Goal: Check status: Check status

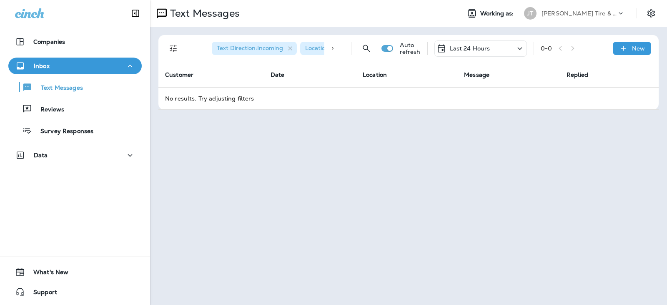
click at [476, 19] on div "Working as: [PERSON_NAME] Tire & Auto" at bounding box center [545, 13] width 170 height 17
click at [473, 50] on p "Last 24 Hours" at bounding box center [470, 48] width 40 height 7
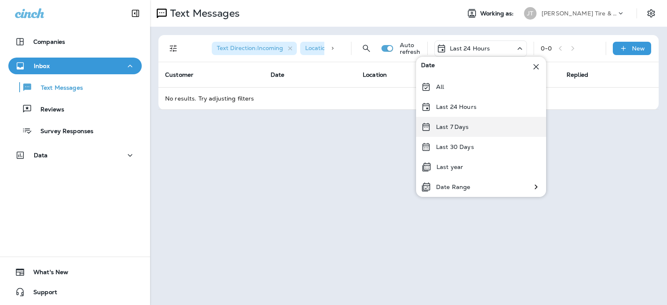
click at [457, 129] on p "Last 7 Days" at bounding box center [452, 126] width 33 height 7
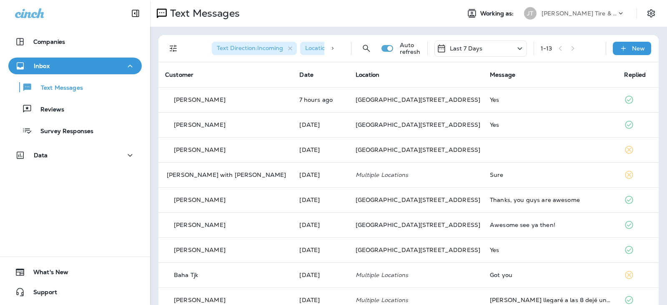
click at [458, 47] on p "Last 7 Days" at bounding box center [466, 48] width 33 height 7
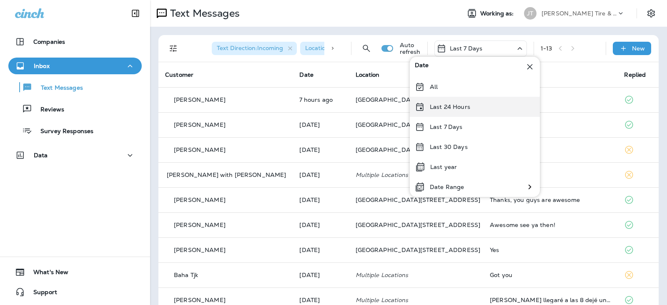
click at [438, 113] on div "Last 24 Hours" at bounding box center [475, 107] width 130 height 20
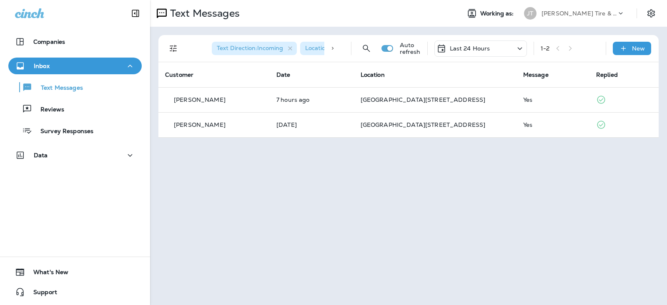
click at [65, 119] on div "Text Messages Reviews Survey Responses" at bounding box center [74, 106] width 133 height 65
click at [69, 115] on button "Reviews" at bounding box center [74, 108] width 133 height 17
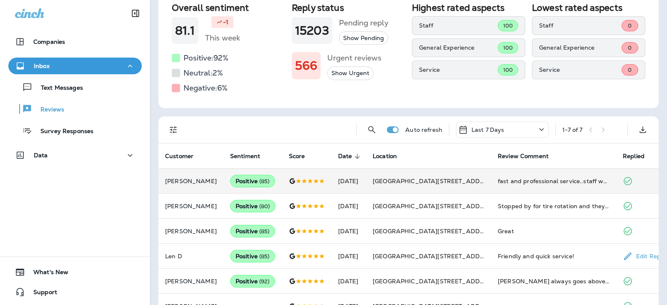
scroll to position [113, 0]
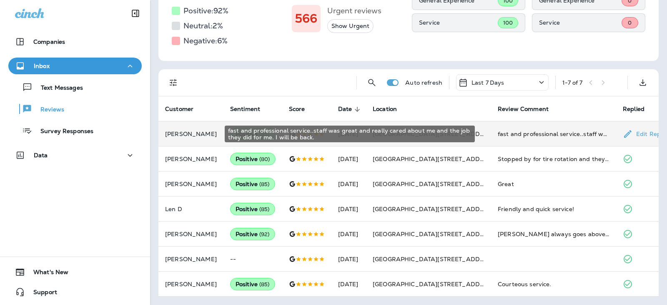
click at [515, 134] on div "fast and professional service..staff was great and really cared about me and th…" at bounding box center [553, 134] width 112 height 8
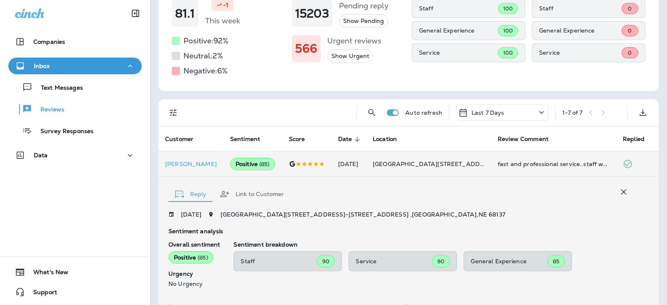
scroll to position [0, 0]
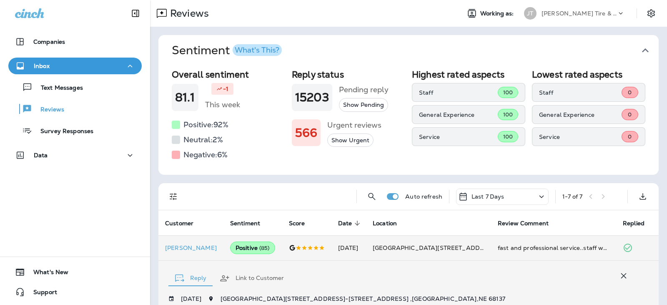
click at [638, 48] on icon "button" at bounding box center [644, 50] width 13 height 13
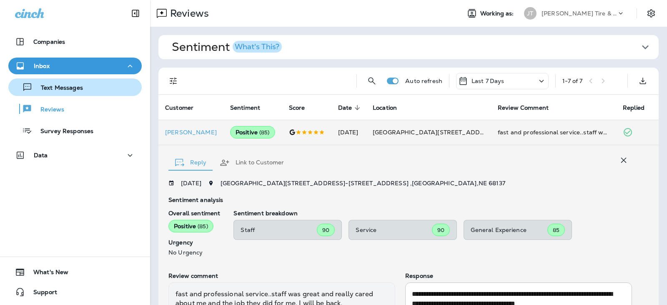
click at [65, 86] on p "Text Messages" at bounding box center [57, 88] width 50 height 8
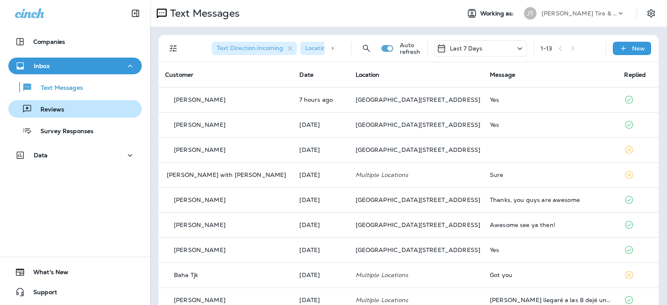
click at [60, 108] on p "Reviews" at bounding box center [48, 110] width 32 height 8
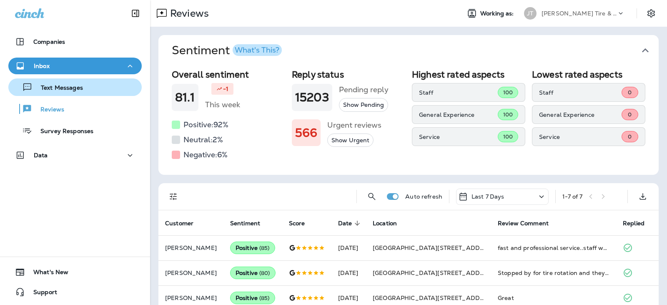
click at [57, 85] on p "Text Messages" at bounding box center [57, 88] width 50 height 8
